Goal: Task Accomplishment & Management: Use online tool/utility

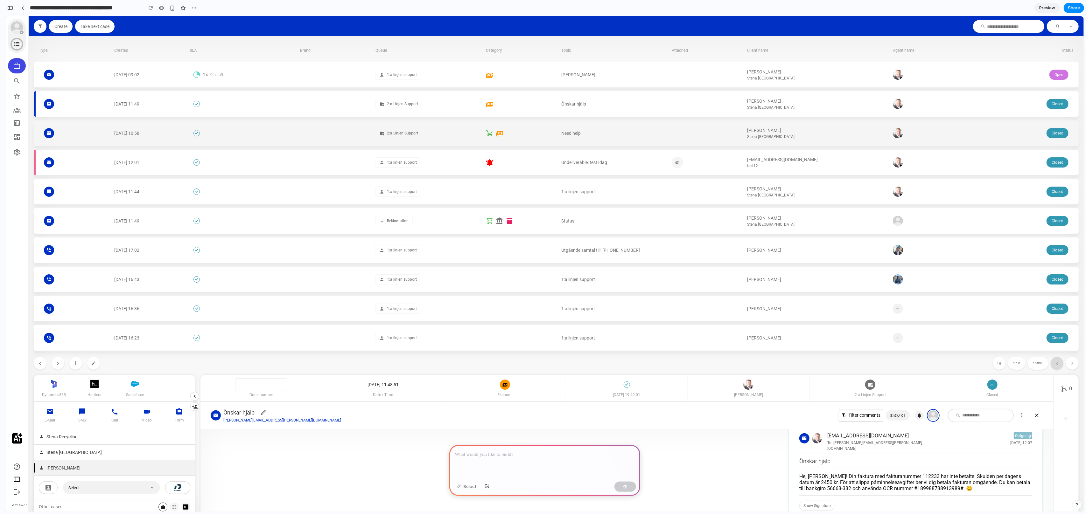
click at [688, 123] on div at bounding box center [706, 133] width 70 height 25
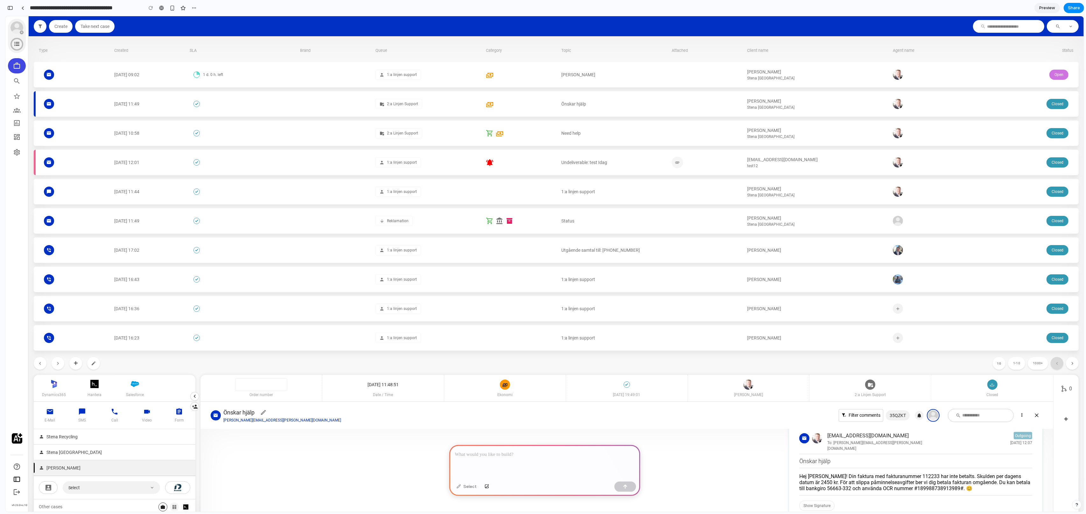
click at [531, 469] on div at bounding box center [544, 462] width 191 height 34
click at [469, 454] on p "**********" at bounding box center [544, 455] width 179 height 8
click at [522, 452] on p "**********" at bounding box center [544, 455] width 179 height 8
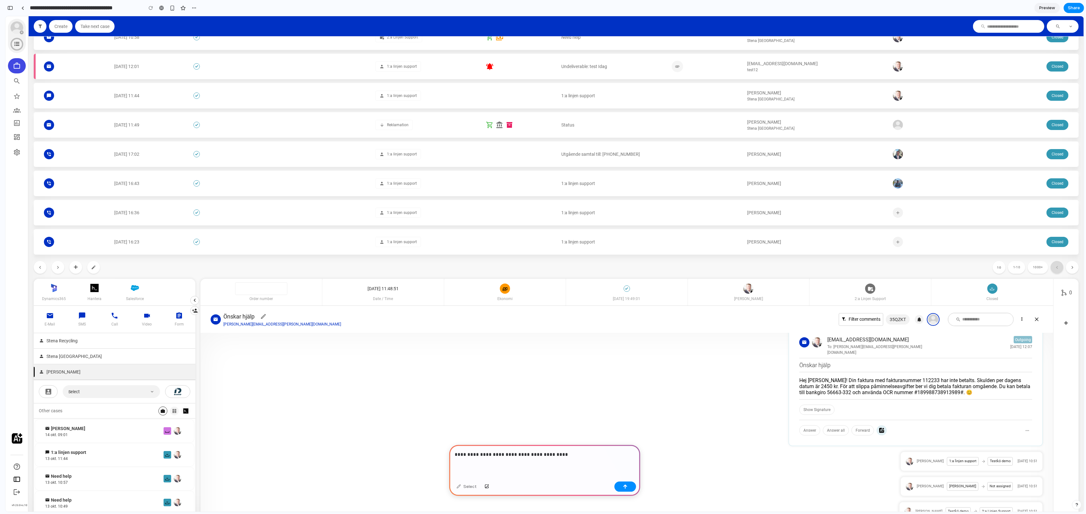
scroll to position [205, 0]
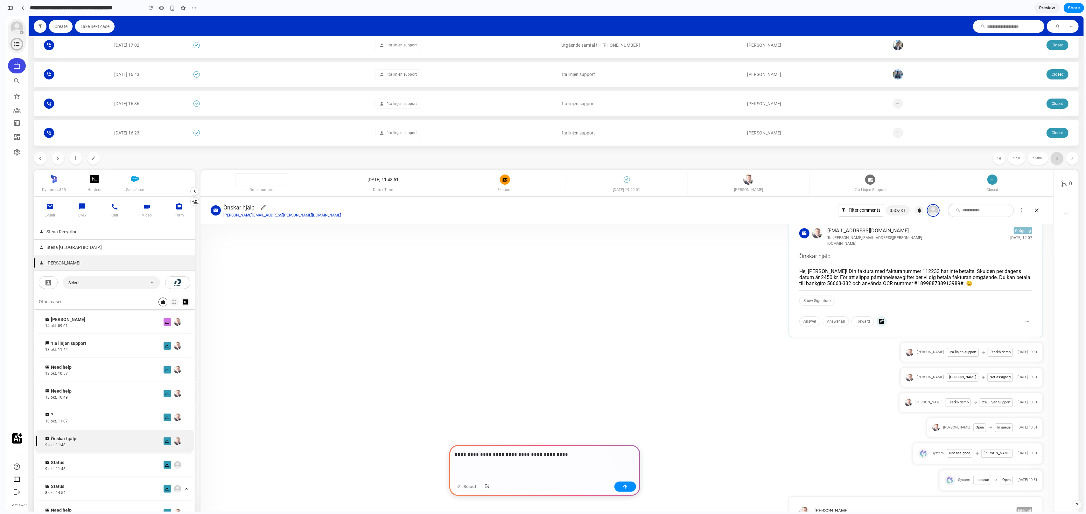
click at [560, 462] on div "**********" at bounding box center [544, 462] width 191 height 34
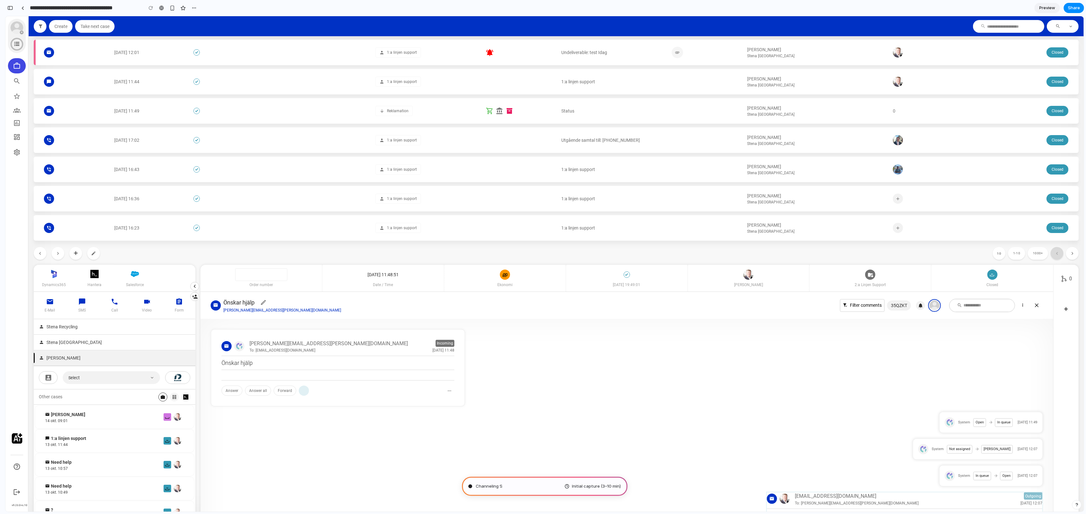
scroll to position [333, 0]
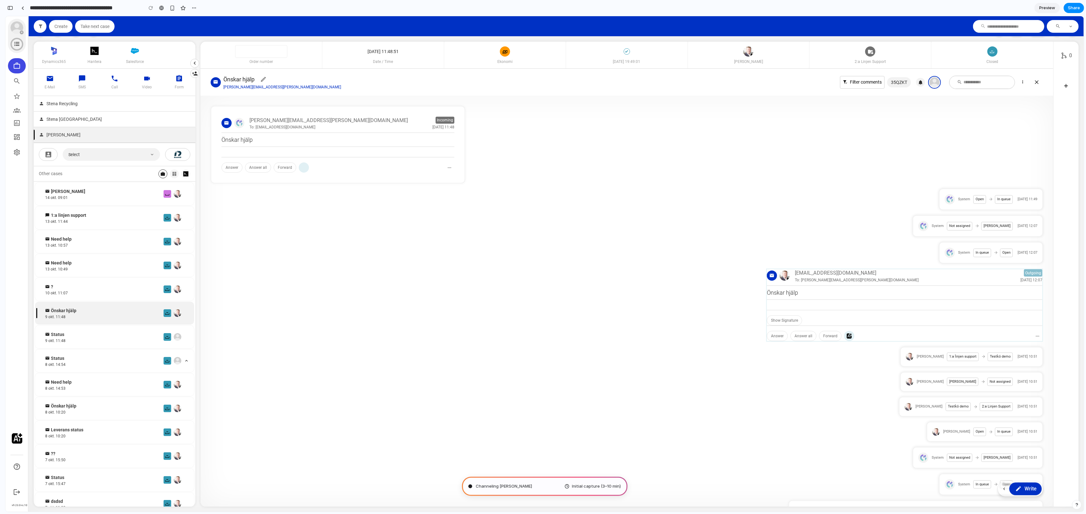
type input "**********"
click at [11, 7] on div "button" at bounding box center [10, 8] width 6 height 4
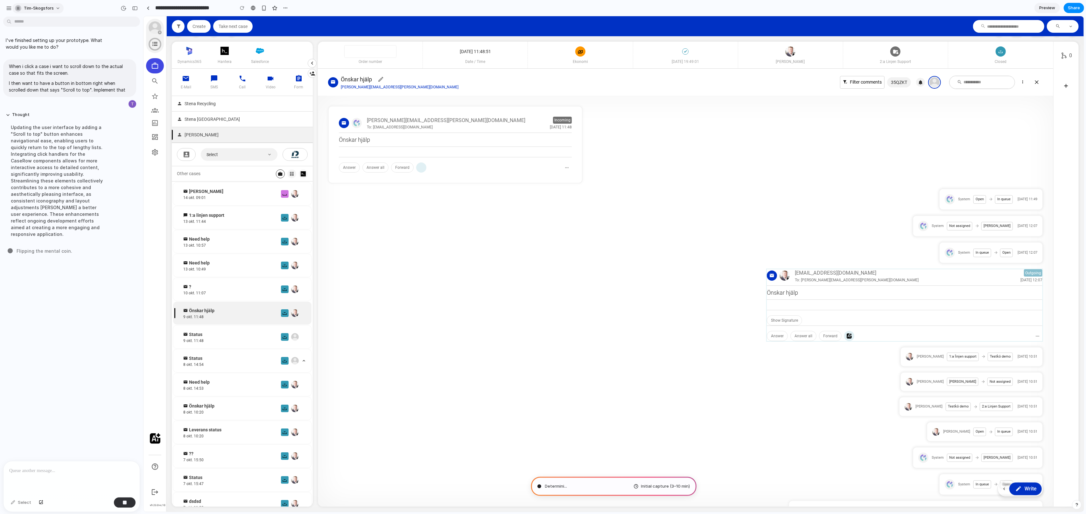
scroll to position [0, 0]
click at [131, 10] on button "button" at bounding box center [135, 8] width 10 height 10
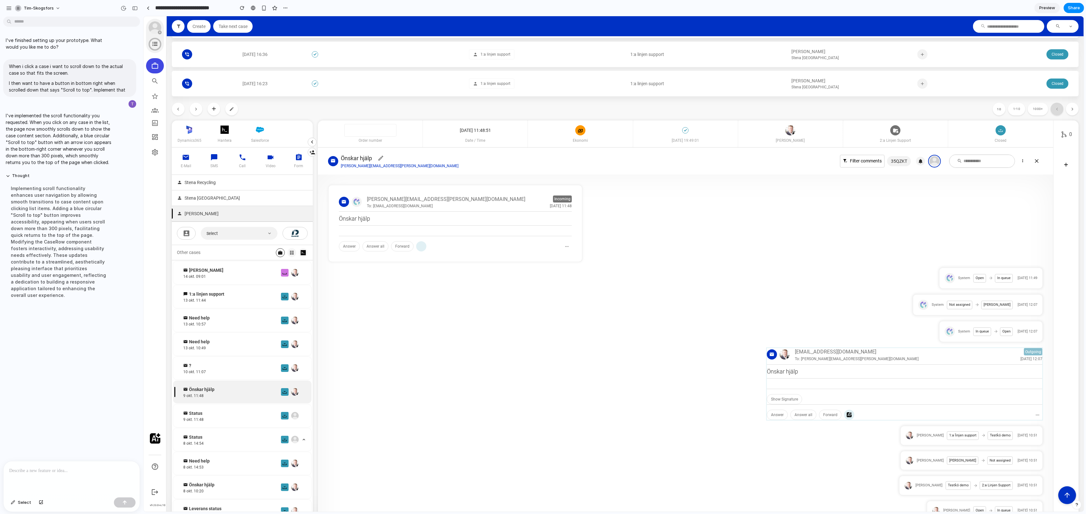
scroll to position [333, 0]
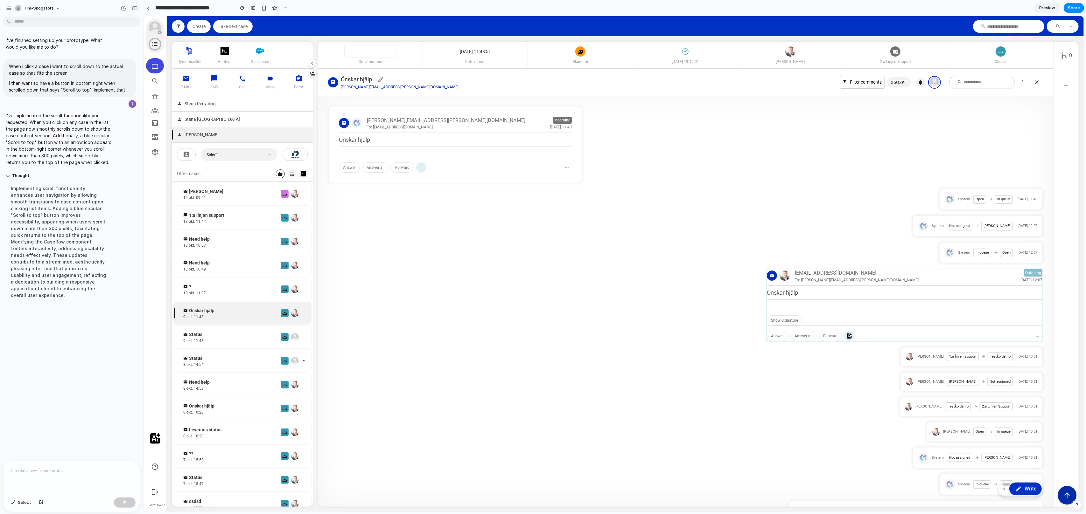
click at [1067, 500] on button "Scroll to top" at bounding box center [1066, 495] width 19 height 19
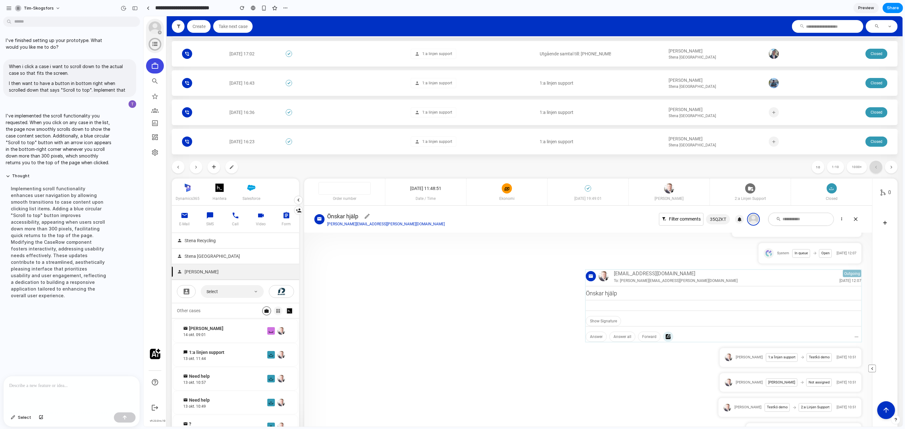
scroll to position [333, 0]
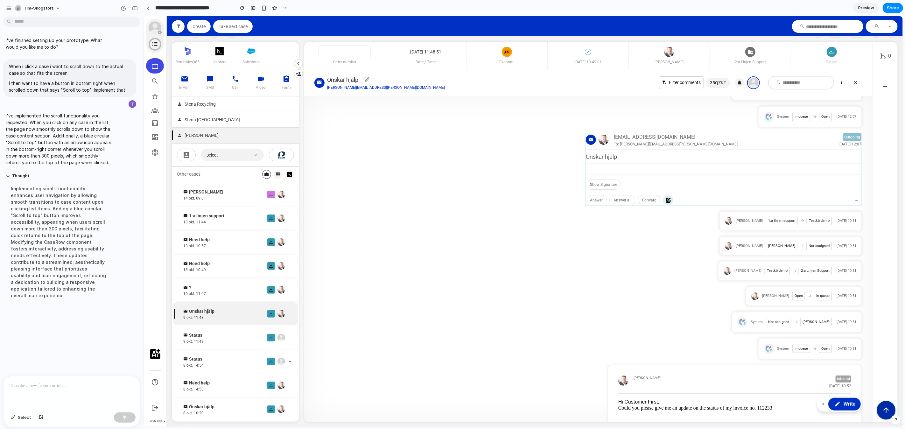
click at [884, 409] on icon "Scroll to top" at bounding box center [885, 410] width 8 height 8
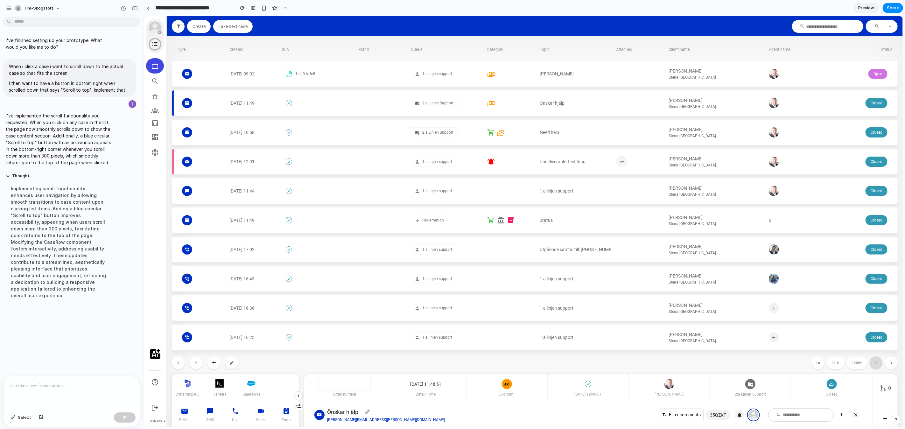
scroll to position [0, 0]
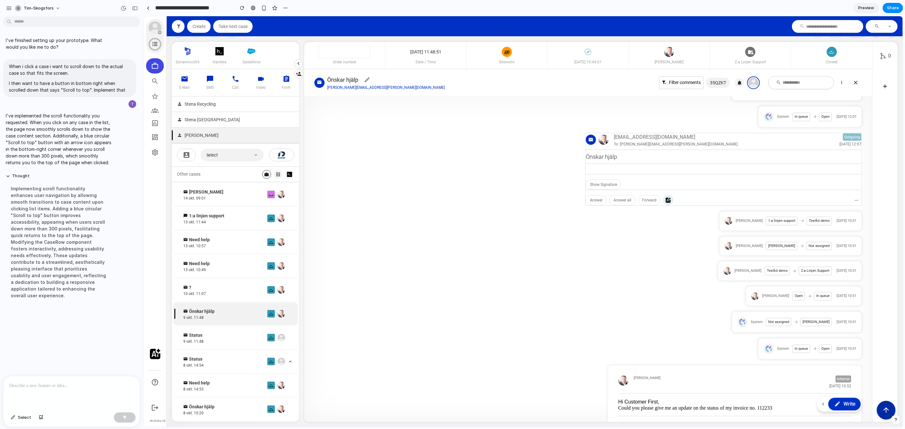
click at [884, 409] on icon "Scroll to top" at bounding box center [885, 410] width 8 height 8
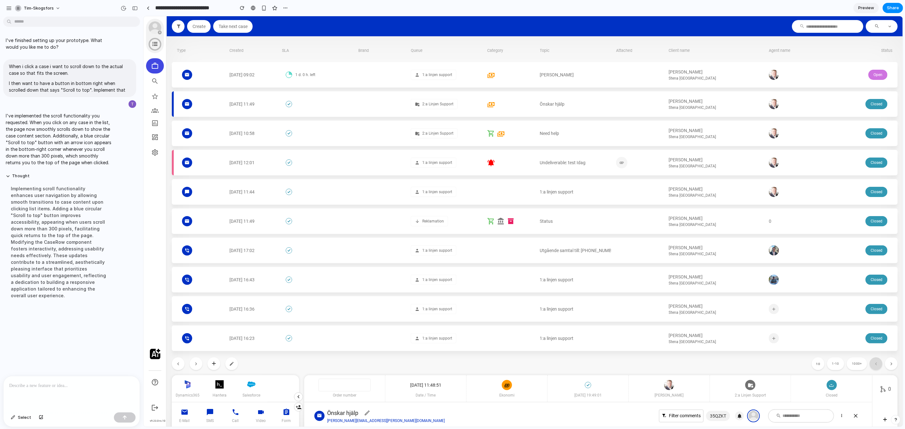
click at [795, 323] on div "[DATE] 09:02 1 d. 0 h. left 1:a linjen support [PERSON_NAME] Stena [GEOGRAPHIC_…" at bounding box center [534, 206] width 726 height 289
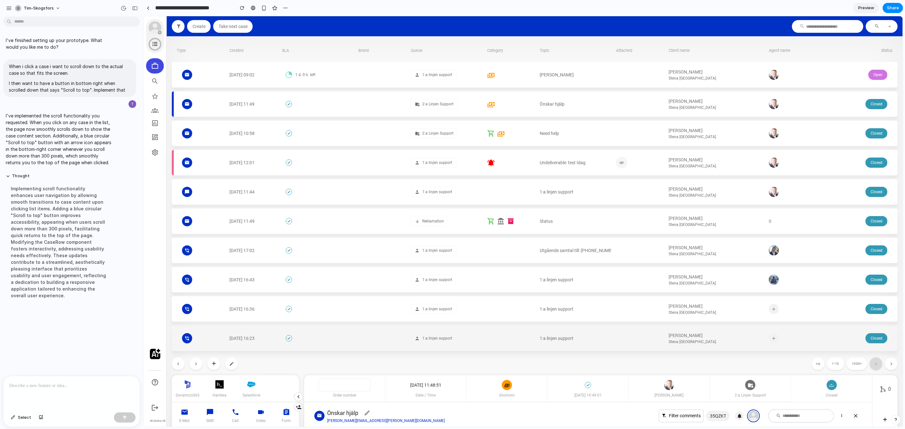
click at [796, 336] on div at bounding box center [791, 338] width 47 height 10
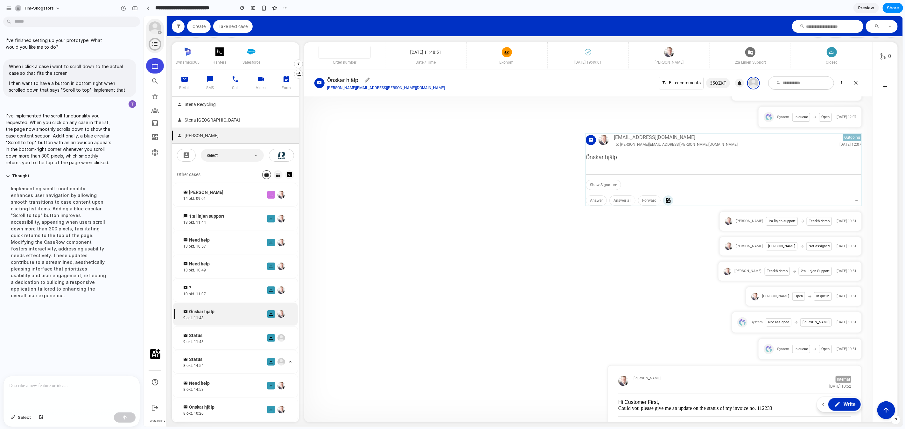
scroll to position [333, 0]
click at [880, 406] on button "Scroll to top" at bounding box center [885, 409] width 19 height 19
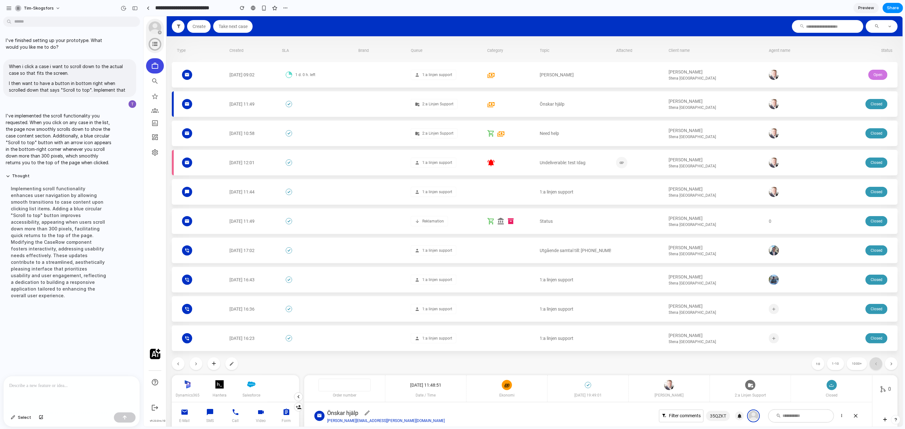
scroll to position [0, 0]
